Goal: Entertainment & Leisure: Browse casually

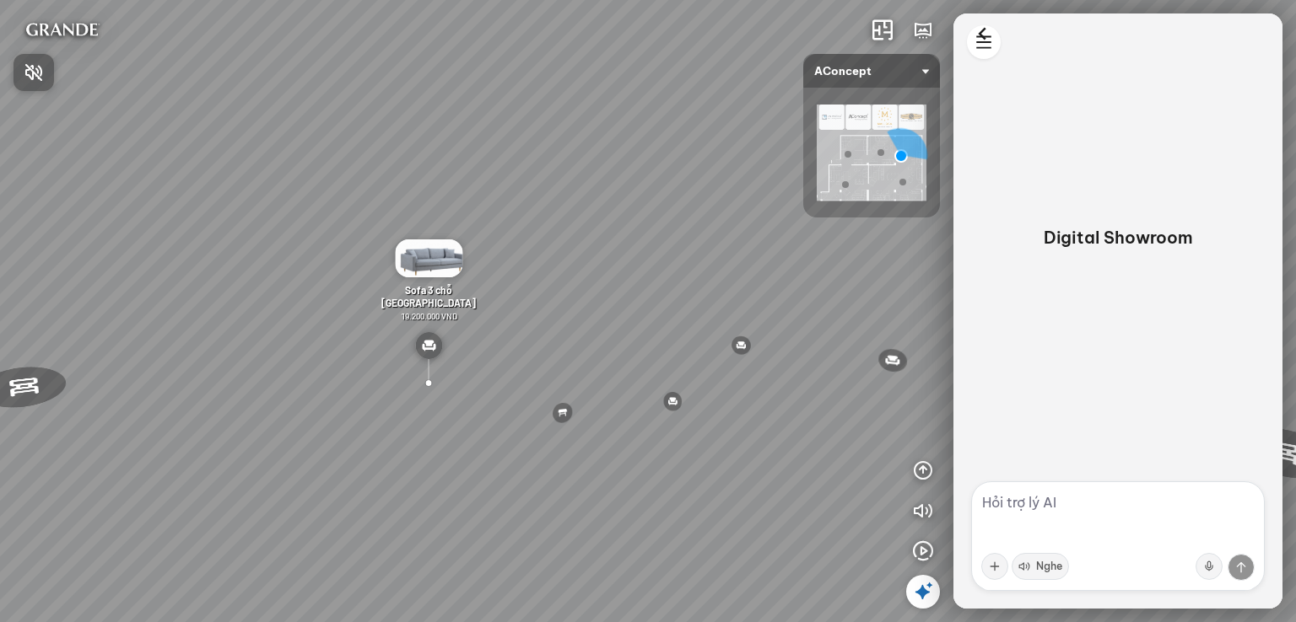
drag, startPoint x: 804, startPoint y: 318, endPoint x: 520, endPoint y: 321, distance: 284.3
click at [522, 321] on div at bounding box center [648, 311] width 1296 height 622
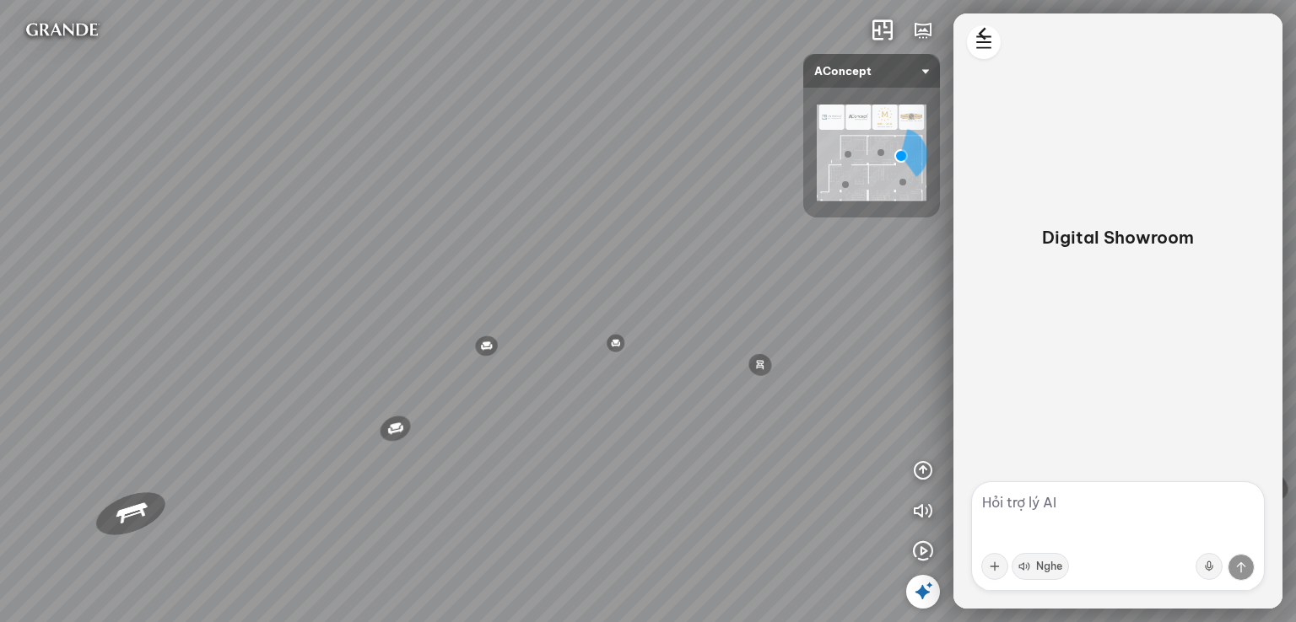
drag, startPoint x: 450, startPoint y: 315, endPoint x: 388, endPoint y: 315, distance: 62.4
click at [391, 315] on div "Ghế thư [PERSON_NAME] Ghế làm việc Winslow Bàn ăn Laxey Gối Tựa Lưng Họa Tiết H…" at bounding box center [648, 311] width 1296 height 622
drag, startPoint x: 595, startPoint y: 317, endPoint x: 527, endPoint y: 271, distance: 82.6
click at [527, 271] on div "Ghế thư [PERSON_NAME] Ghế làm việc Winslow Bàn ăn Laxey Gối Tựa Lưng Họa Tiết H…" at bounding box center [648, 311] width 1296 height 622
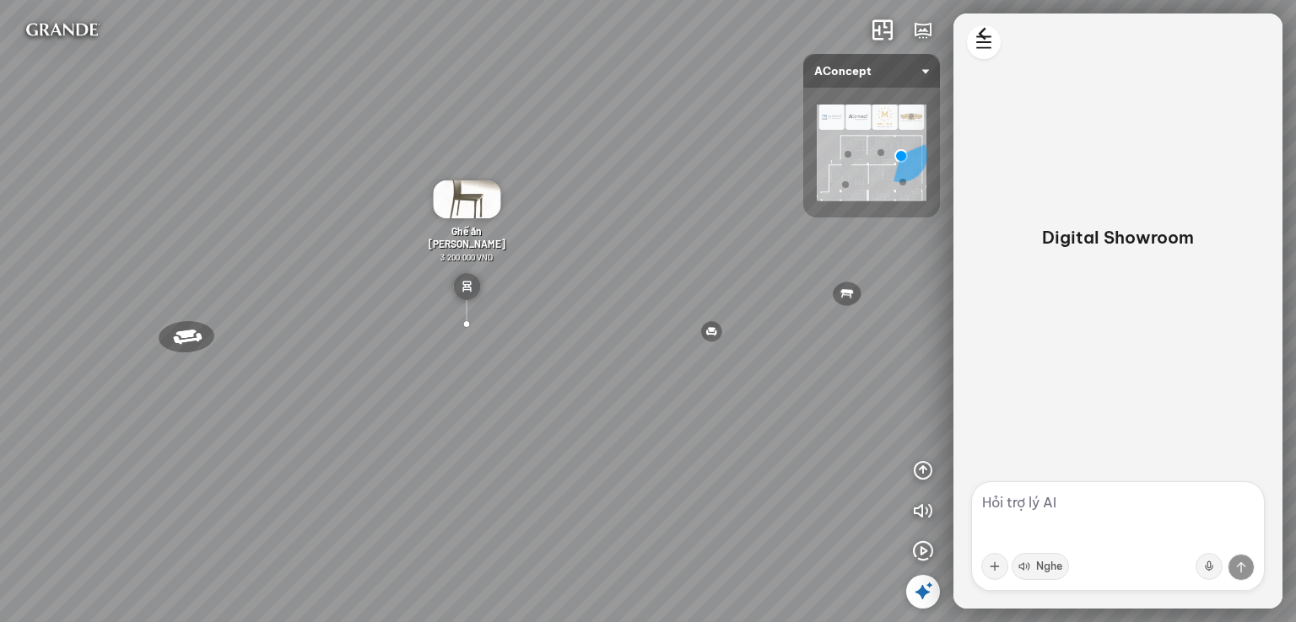
drag, startPoint x: 558, startPoint y: 463, endPoint x: 536, endPoint y: 447, distance: 27.2
click at [554, 458] on div "Ghế thư [PERSON_NAME] Ghế làm việc Winslow Bàn ăn Laxey Gối Tựa Lưng Họa Tiết H…" at bounding box center [648, 311] width 1296 height 622
drag, startPoint x: 466, startPoint y: 468, endPoint x: 449, endPoint y: 463, distance: 17.6
click at [460, 466] on div "Ghế thư [PERSON_NAME] Ghế làm việc Winslow Bàn ăn Laxey Gối Tựa Lưng Họa Tiết H…" at bounding box center [648, 311] width 1296 height 622
click at [442, 477] on div "Ghế thư [PERSON_NAME] Ghế làm việc Winslow Bàn ăn Laxey Gối Tựa Lưng Họa Tiết H…" at bounding box center [648, 311] width 1296 height 622
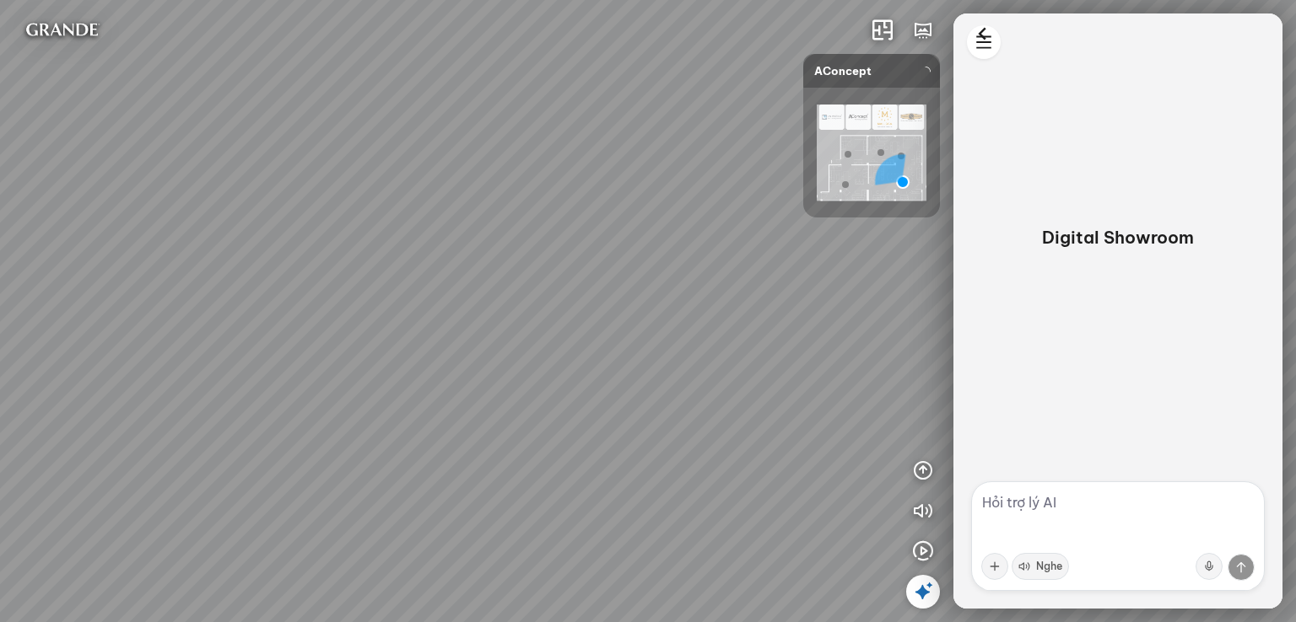
click at [391, 228] on div at bounding box center [648, 311] width 1296 height 622
drag, startPoint x: 688, startPoint y: 333, endPoint x: 297, endPoint y: 350, distance: 391.7
click at [297, 350] on div at bounding box center [648, 311] width 1296 height 622
drag, startPoint x: 762, startPoint y: 350, endPoint x: 0, endPoint y: 365, distance: 761.8
click at [0, 365] on div "Ghế ăn Andrew 3.200.000 VND Ghế ăn Wilma 1.800.000 VND Sofa 3 chỗ [PERSON_NAME]…" at bounding box center [648, 311] width 1296 height 622
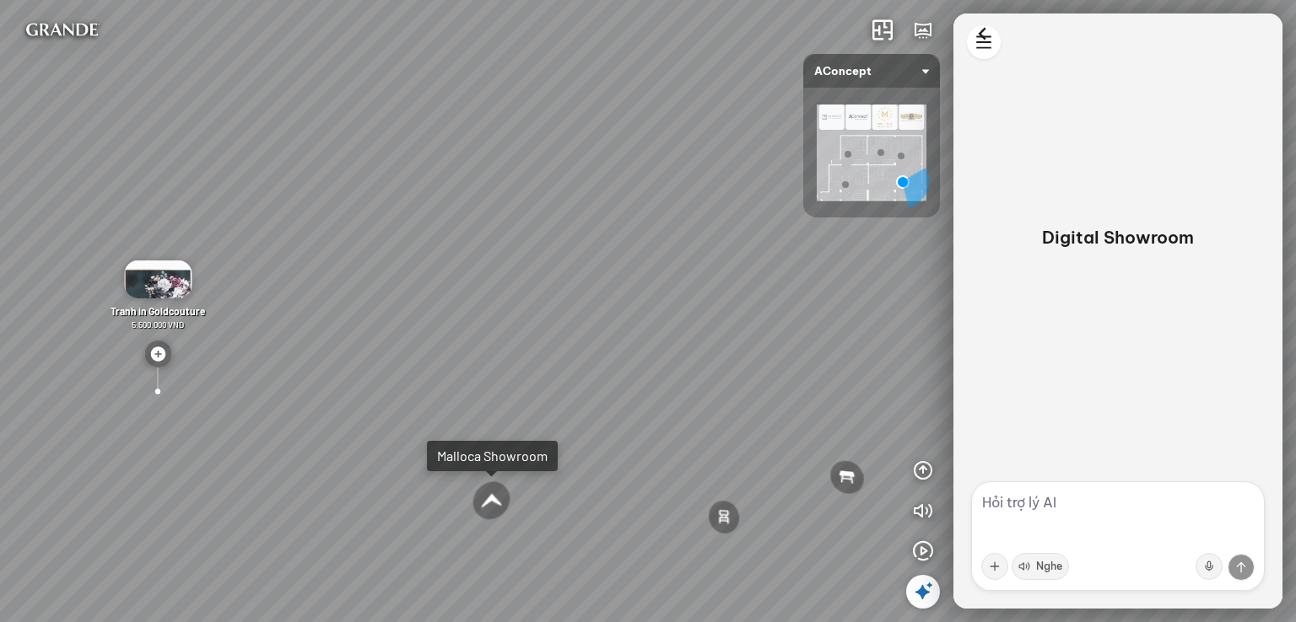
drag, startPoint x: 541, startPoint y: 352, endPoint x: 521, endPoint y: 525, distance: 174.8
click at [521, 525] on div "Ghế ăn Andrew 3.200.000 VND Ghế ăn Wilma 1.800.000 VND Sofa 3 chỗ [PERSON_NAME]…" at bounding box center [648, 311] width 1296 height 622
click at [376, 540] on div "Ghế ăn Andrew 3.200.000 VND Ghế ăn Wilma 1.800.000 VND Sofa 3 chỗ [PERSON_NAME]…" at bounding box center [648, 311] width 1296 height 622
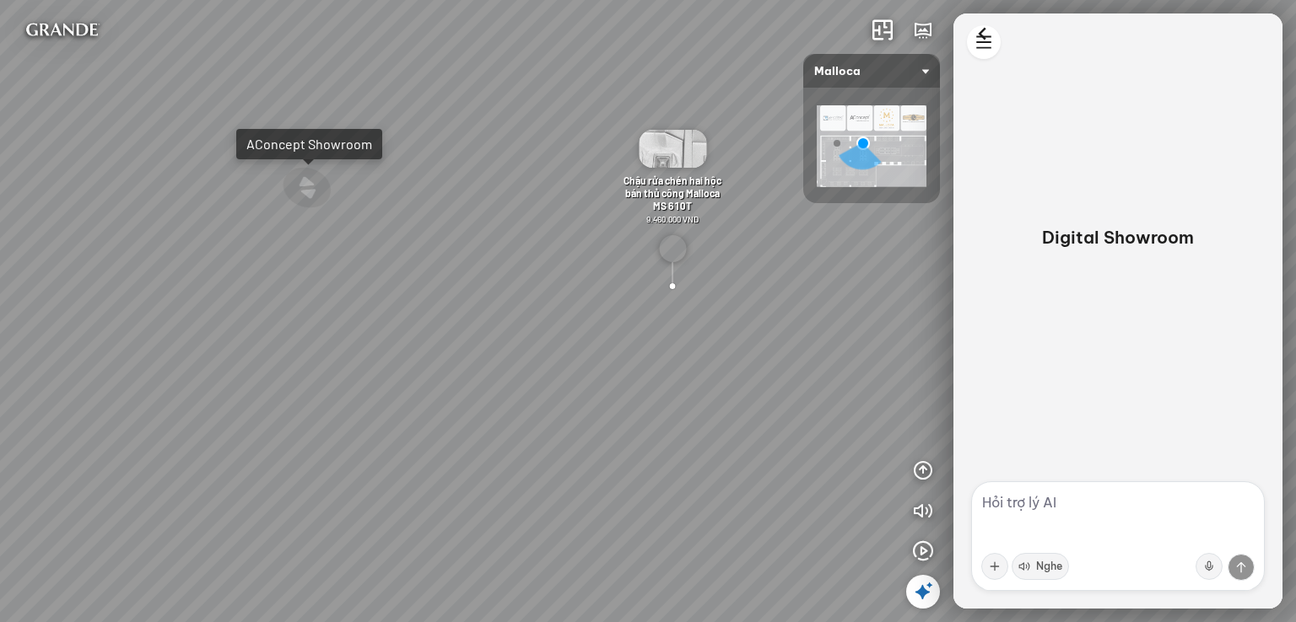
drag, startPoint x: 629, startPoint y: 422, endPoint x: 1014, endPoint y: 274, distance: 412.0
click at [993, 273] on div "Máy hút khói khử mùi áp tường MC 750E 7.800.000 VND Máy hút khói khử mùi áp tườ…" at bounding box center [648, 311] width 1296 height 622
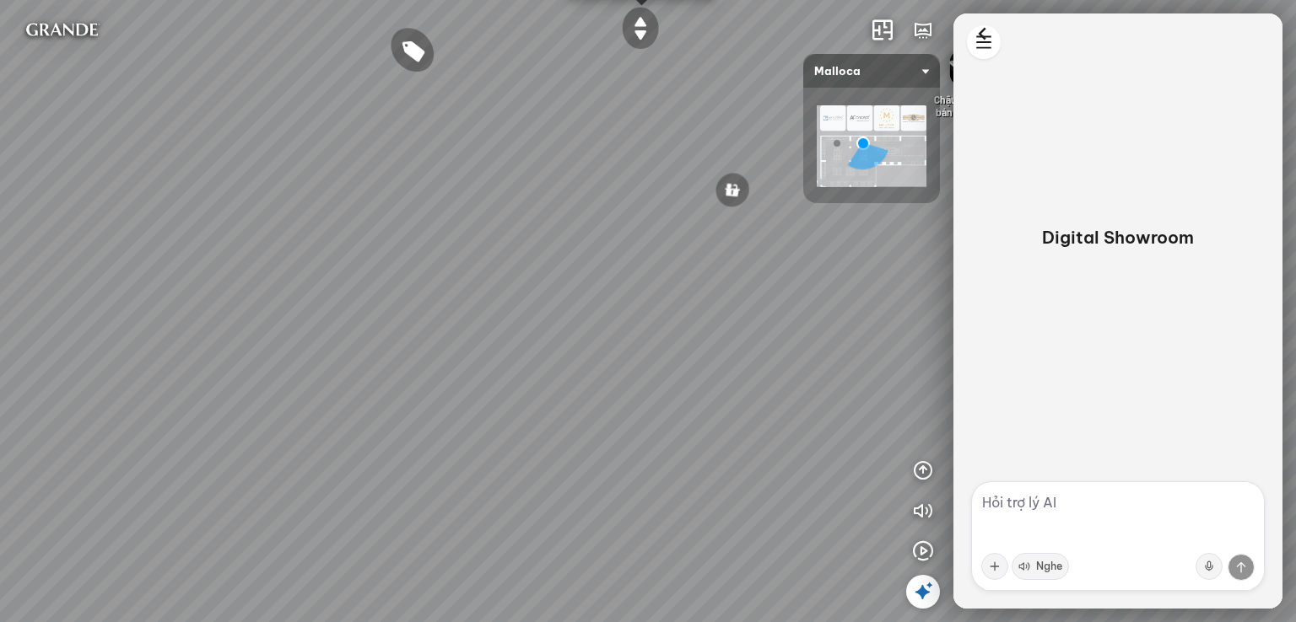
drag, startPoint x: 784, startPoint y: 376, endPoint x: 1025, endPoint y: 294, distance: 253.9
click at [1043, 275] on div "Máy hút khói khử mùi áp tường MC 750E 7.800.000 VND Máy hút khói khử mùi áp tườ…" at bounding box center [648, 311] width 1296 height 622
drag, startPoint x: 742, startPoint y: 352, endPoint x: 885, endPoint y: 303, distance: 150.7
click at [854, 314] on div "Máy hút khói khử mùi áp tường MC 750E 7.800.000 VND Máy hút khói khử mùi áp tườ…" at bounding box center [648, 311] width 1296 height 622
drag, startPoint x: 440, startPoint y: 425, endPoint x: 388, endPoint y: 655, distance: 235.3
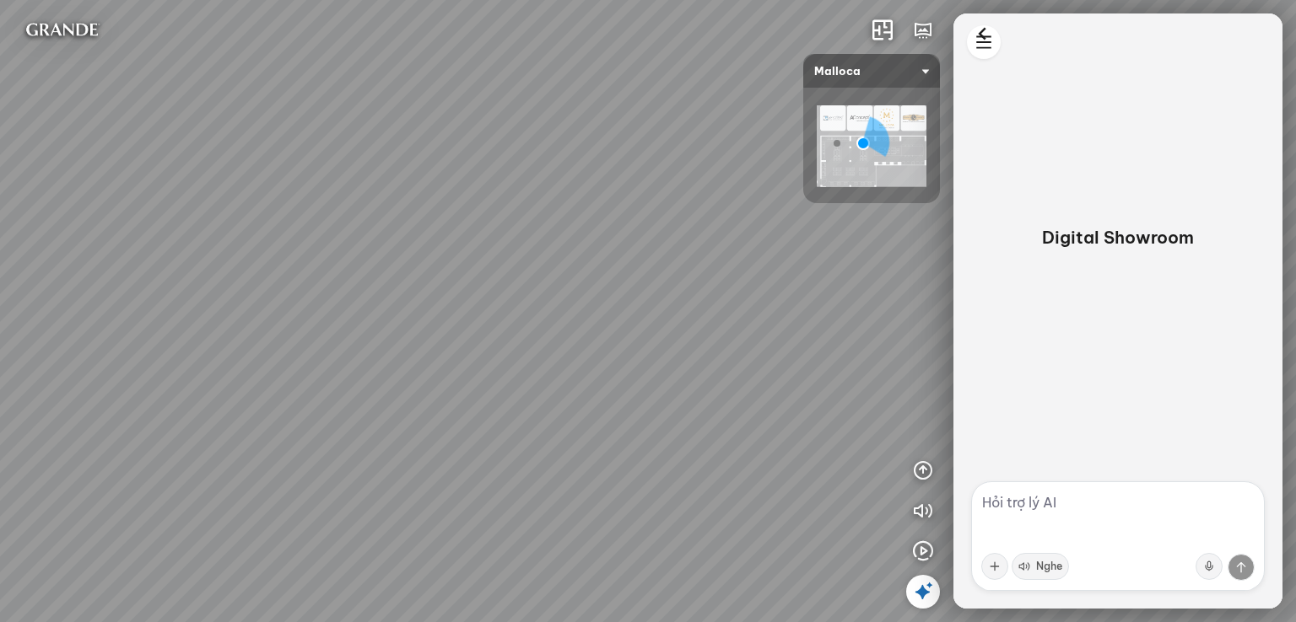
click at [388, 622] on html "Máy hút khói khử mùi áp tường MC 750E 7.800.000 VND Máy hút khói khử mùi áp tườ…" at bounding box center [648, 311] width 1296 height 622
drag, startPoint x: 630, startPoint y: 258, endPoint x: 706, endPoint y: 595, distance: 345.8
click at [706, 595] on div "Máy hút khói khử mùi áp tường MC 750E 7.800.000 VND Máy hút khói khử mùi áp tườ…" at bounding box center [648, 311] width 1296 height 622
drag, startPoint x: 703, startPoint y: 364, endPoint x: 676, endPoint y: 247, distance: 119.5
click at [641, 257] on div "Máy hút khói khử mùi áp tường MC 750E 7.800.000 VND Máy hút khói khử mùi áp tườ…" at bounding box center [648, 311] width 1296 height 622
